Goal: Transaction & Acquisition: Purchase product/service

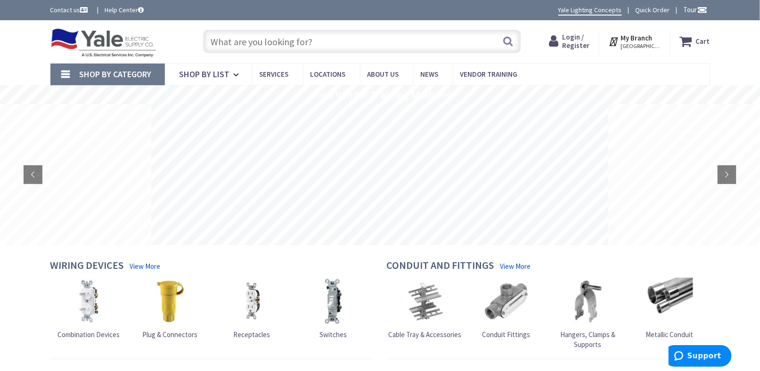
click at [244, 49] on input "text" at bounding box center [362, 42] width 318 height 24
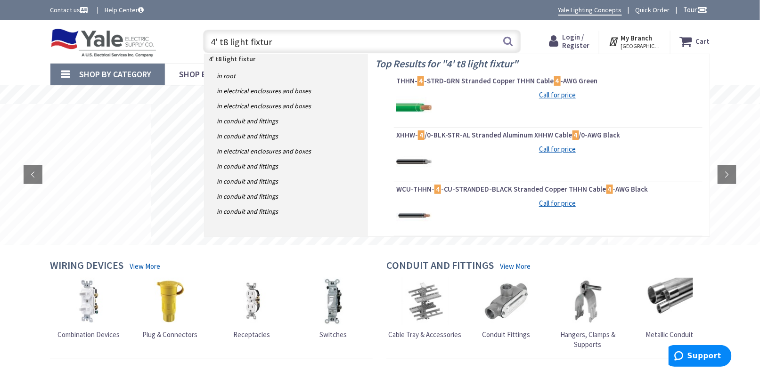
type input "4' t8 light fixture"
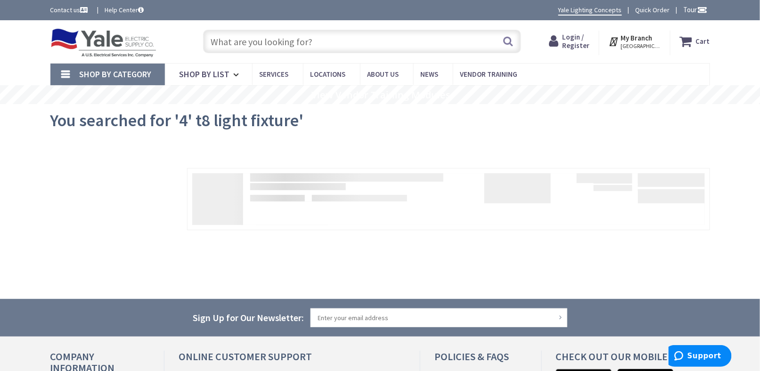
click at [220, 43] on input "text" at bounding box center [362, 42] width 318 height 24
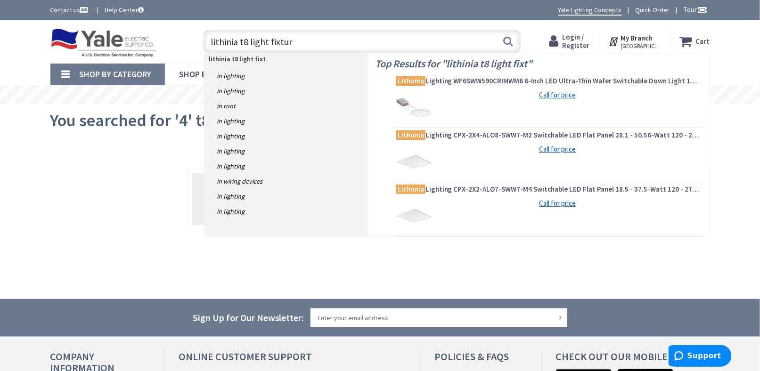
type input "lithinia t8 light fixture"
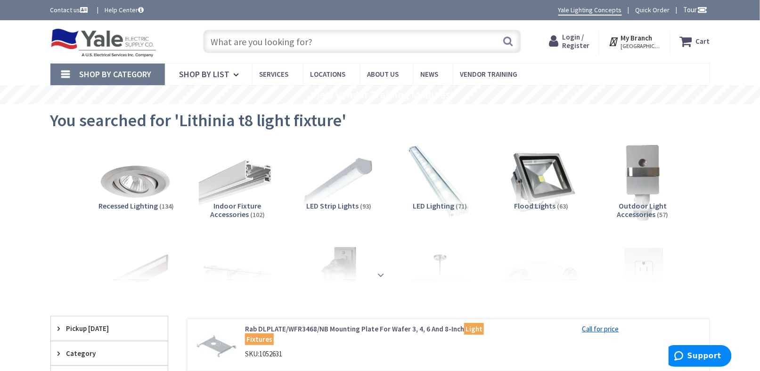
click at [385, 271] on strong at bounding box center [381, 275] width 11 height 10
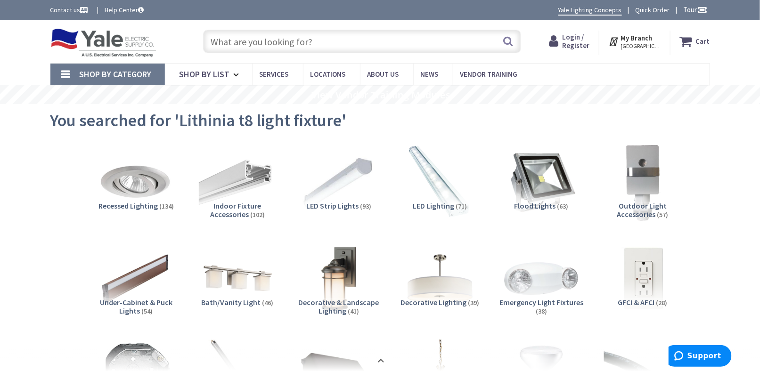
click at [245, 42] on input "text" at bounding box center [362, 42] width 318 height 24
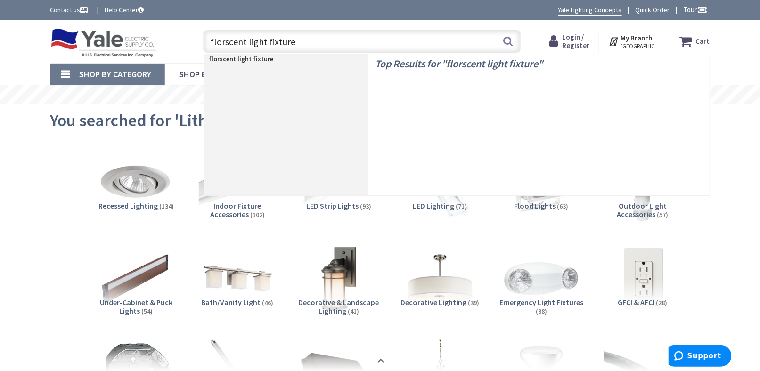
type input "florscent light fixture"
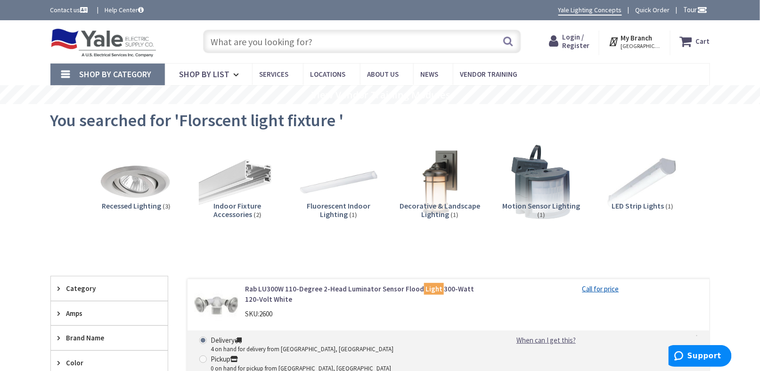
click at [343, 203] on span "Fluorescent Indoor Lighting" at bounding box center [339, 210] width 64 height 18
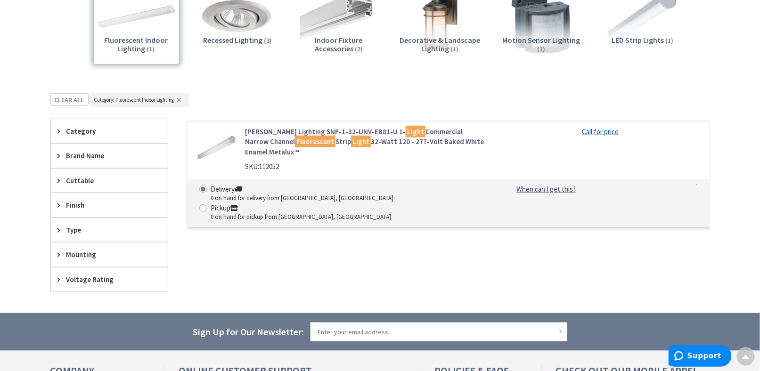
scroll to position [165, 0]
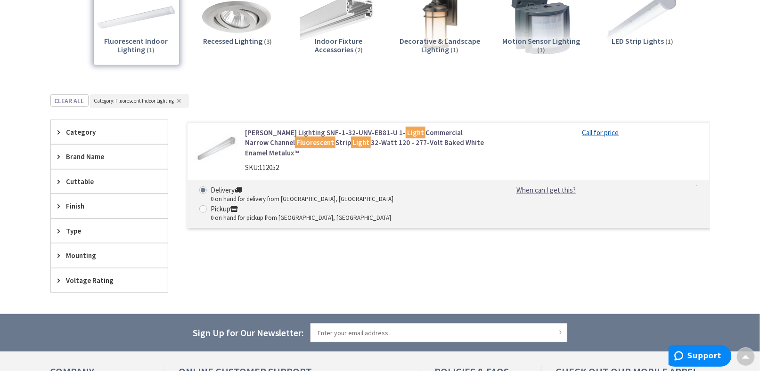
click at [224, 141] on img at bounding box center [217, 150] width 44 height 44
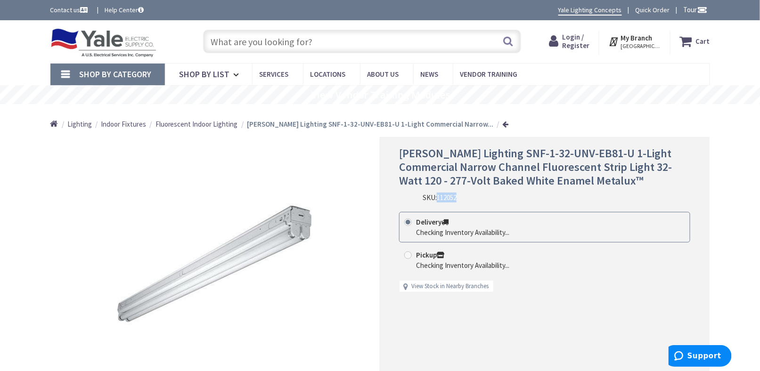
drag, startPoint x: 438, startPoint y: 199, endPoint x: 461, endPoint y: 197, distance: 22.7
click at [461, 197] on div "Cooper Lighting SNF-1-32-UNV-EB81-U 1-Light Commercial Narrow Channel Fluoresce…" at bounding box center [544, 175] width 291 height 56
copy span "112052"
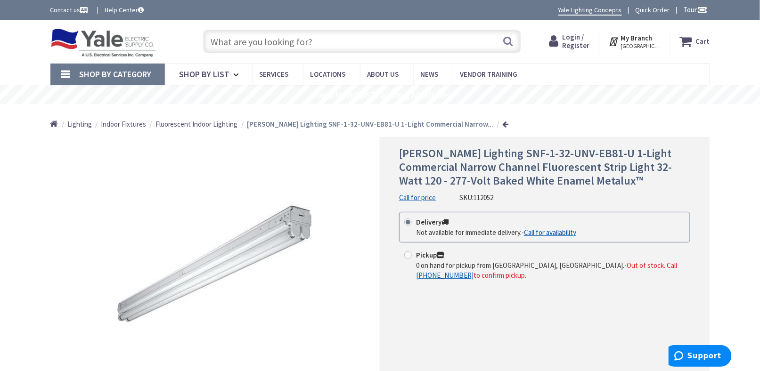
click at [85, 49] on img at bounding box center [103, 42] width 107 height 29
